Goal: Information Seeking & Learning: Learn about a topic

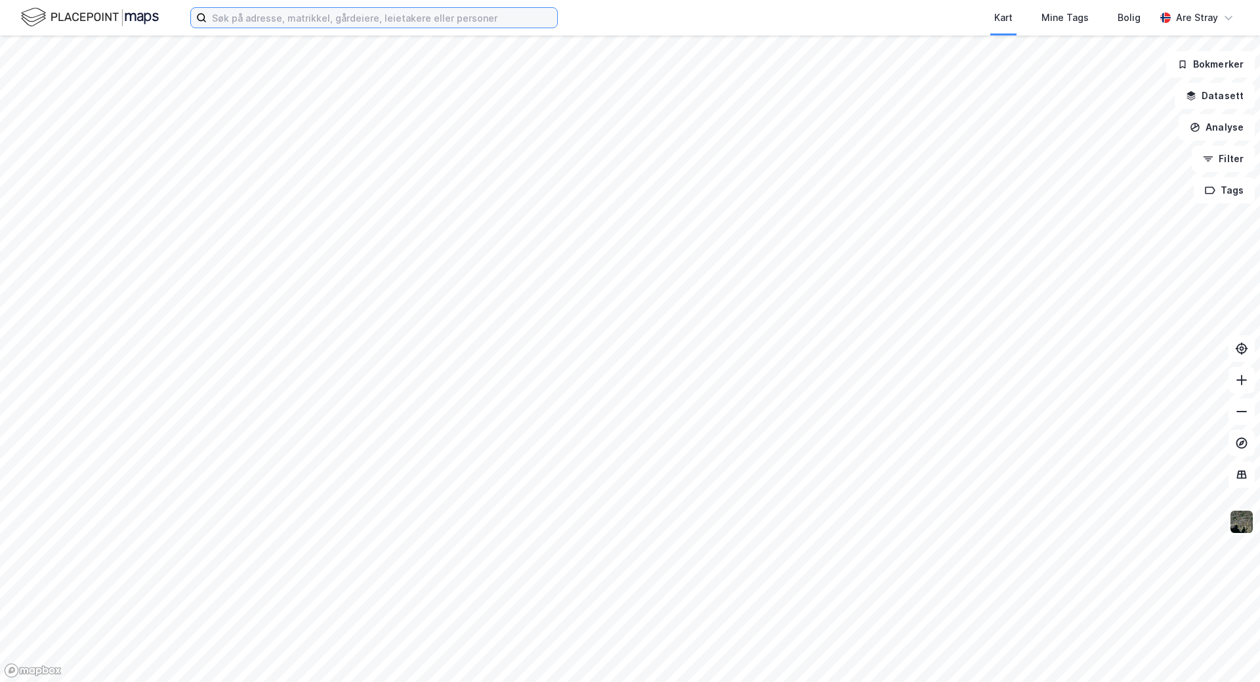
click at [252, 15] on input at bounding box center [382, 18] width 350 height 20
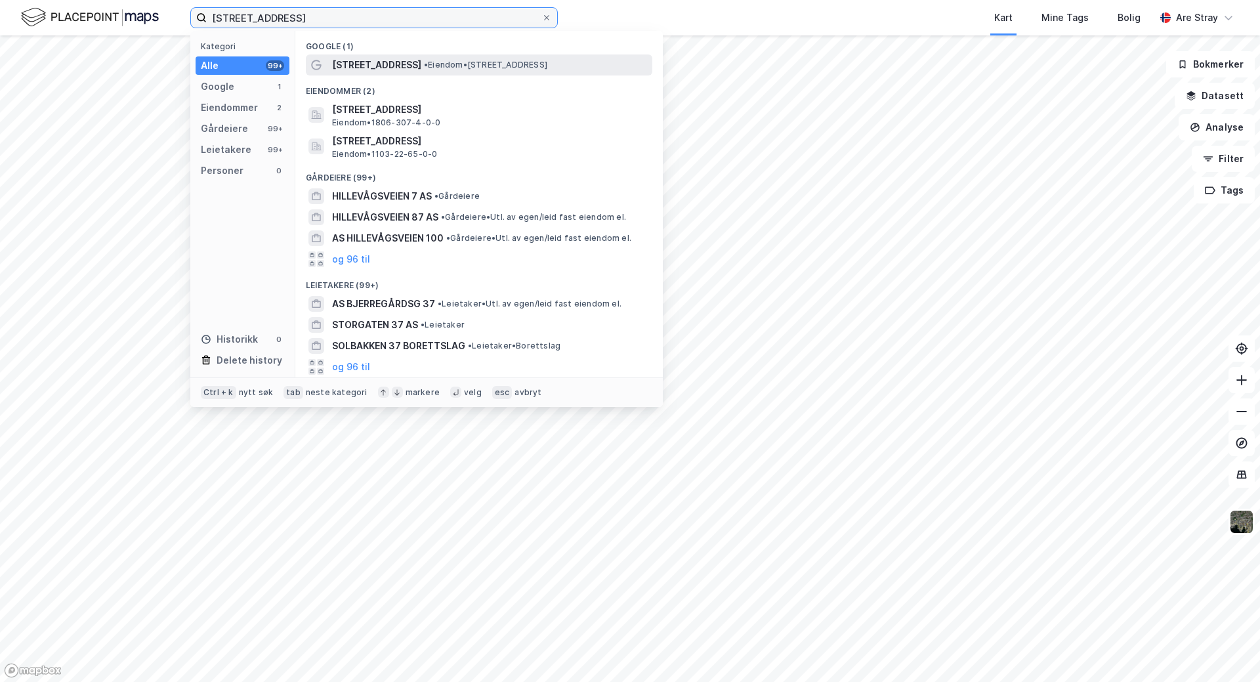
type input "[STREET_ADDRESS]"
click at [377, 65] on span "[STREET_ADDRESS]" at bounding box center [376, 65] width 89 height 16
